Goal: Find specific page/section: Find specific page/section

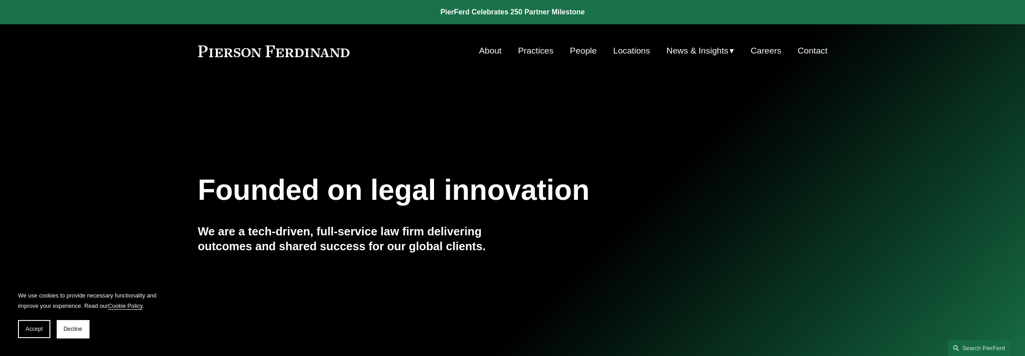
click at [80, 328] on span "Decline" at bounding box center [72, 329] width 19 height 6
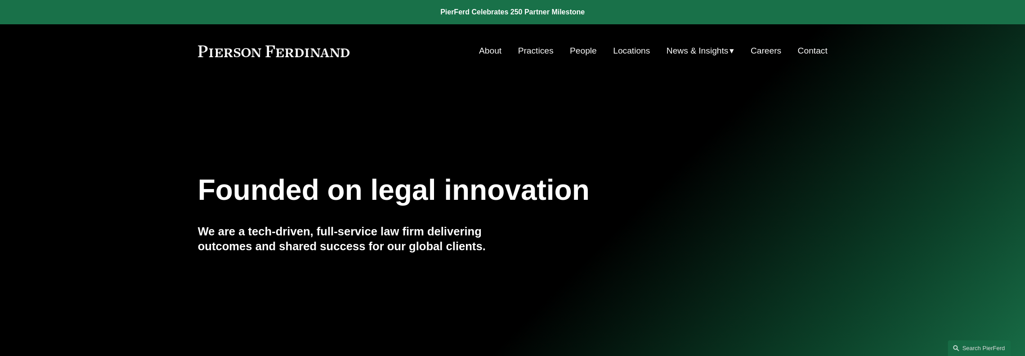
click at [579, 49] on link "People" at bounding box center [583, 50] width 27 height 17
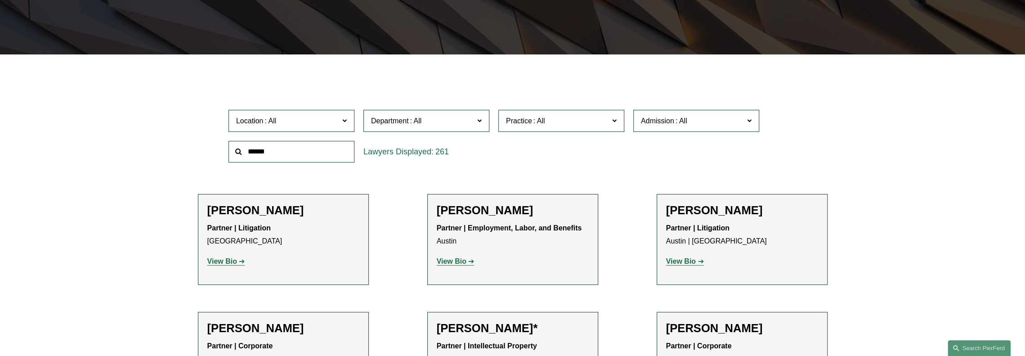
scroll to position [210, 0]
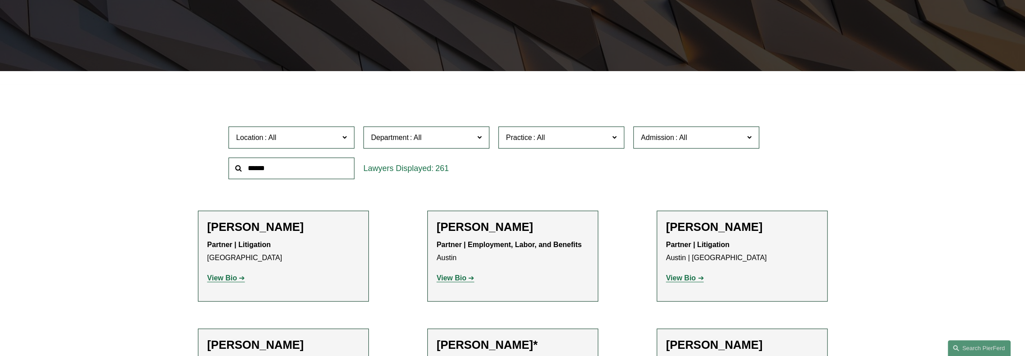
click at [341, 142] on label "Location" at bounding box center [292, 137] width 126 height 22
click at [0, 0] on link "Miami" at bounding box center [0, 0] width 0 height 0
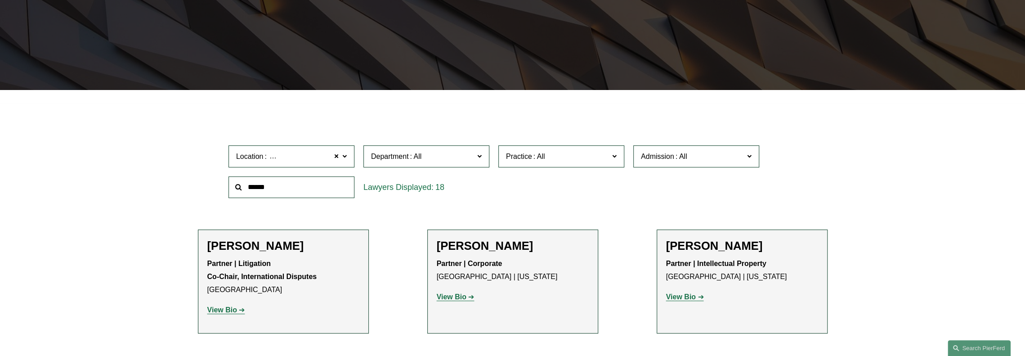
scroll to position [180, 0]
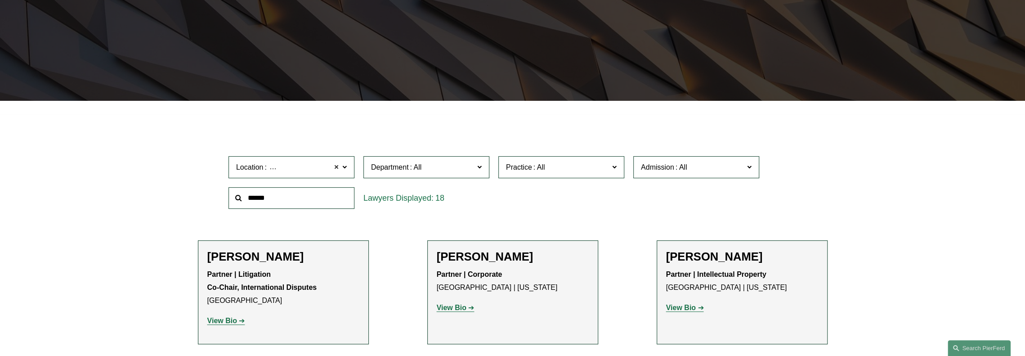
click at [337, 168] on span at bounding box center [336, 167] width 5 height 12
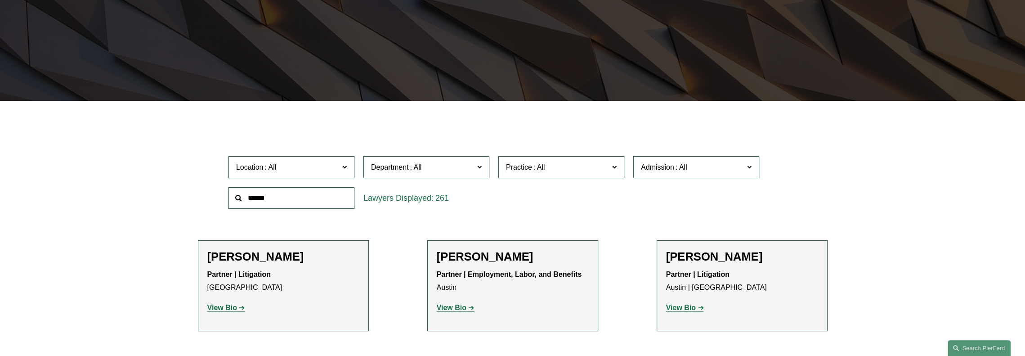
click at [297, 203] on input "text" at bounding box center [292, 198] width 126 height 22
type input "*****"
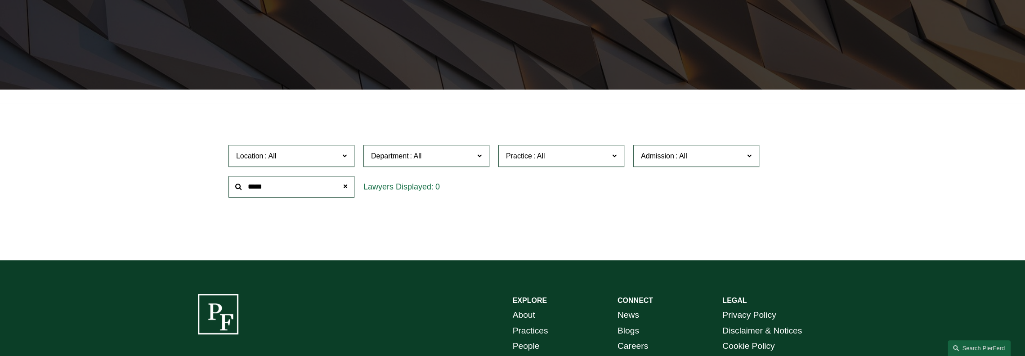
scroll to position [180, 0]
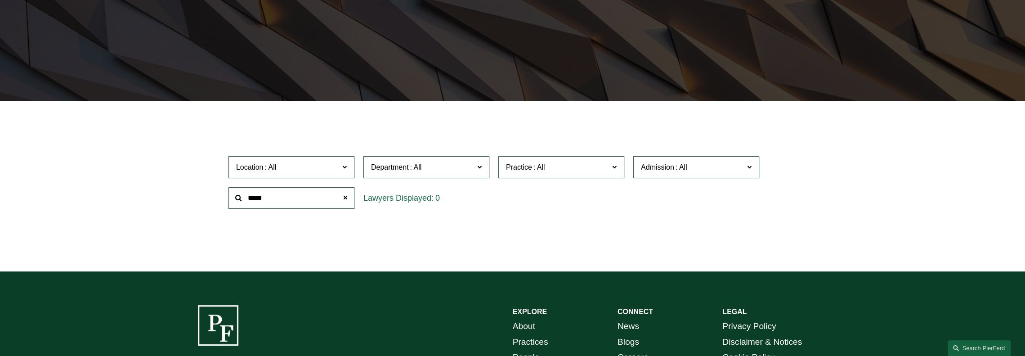
drag, startPoint x: 278, startPoint y: 120, endPoint x: 292, endPoint y: 111, distance: 17.2
click at [278, 120] on div "Filter Location All Atlanta Austin Boston Charlotte Chicago Cincinnati Clevelan…" at bounding box center [512, 192] width 1025 height 157
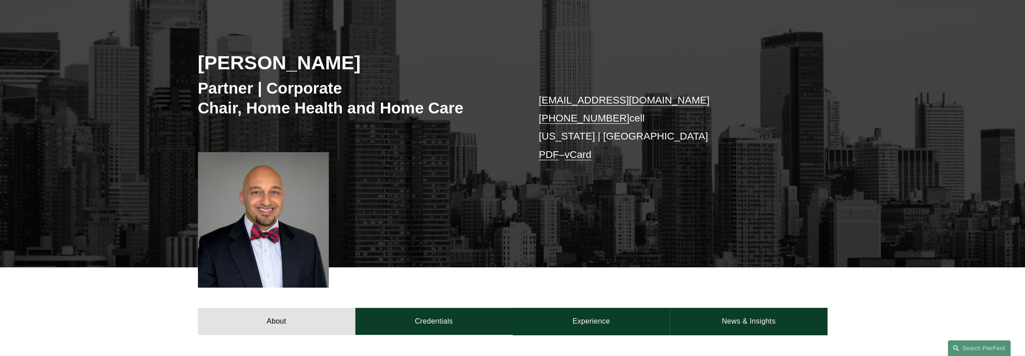
scroll to position [195, 0]
